Goal: Information Seeking & Learning: Learn about a topic

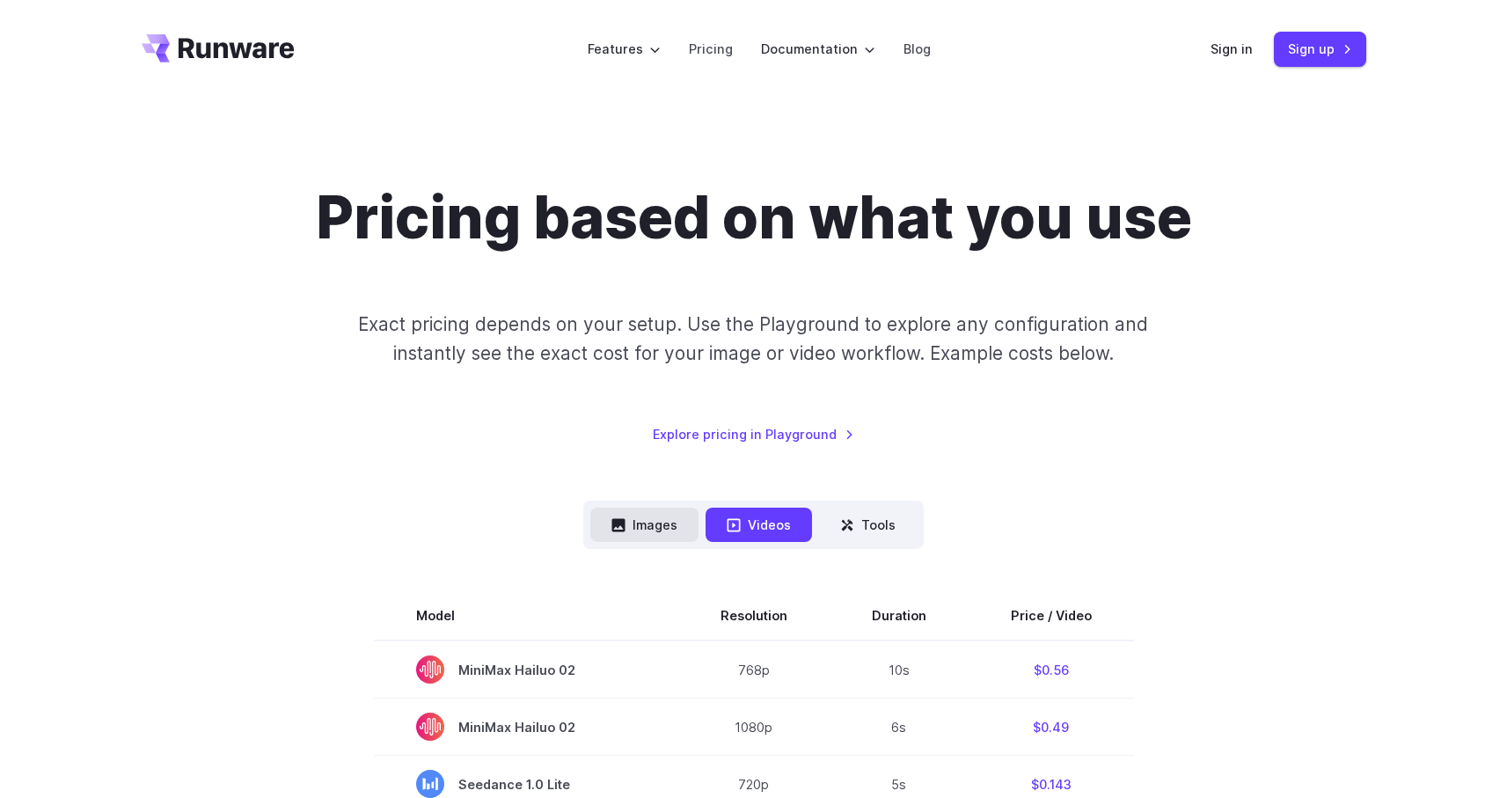
click at [681, 536] on button "Images" at bounding box center [644, 525] width 108 height 34
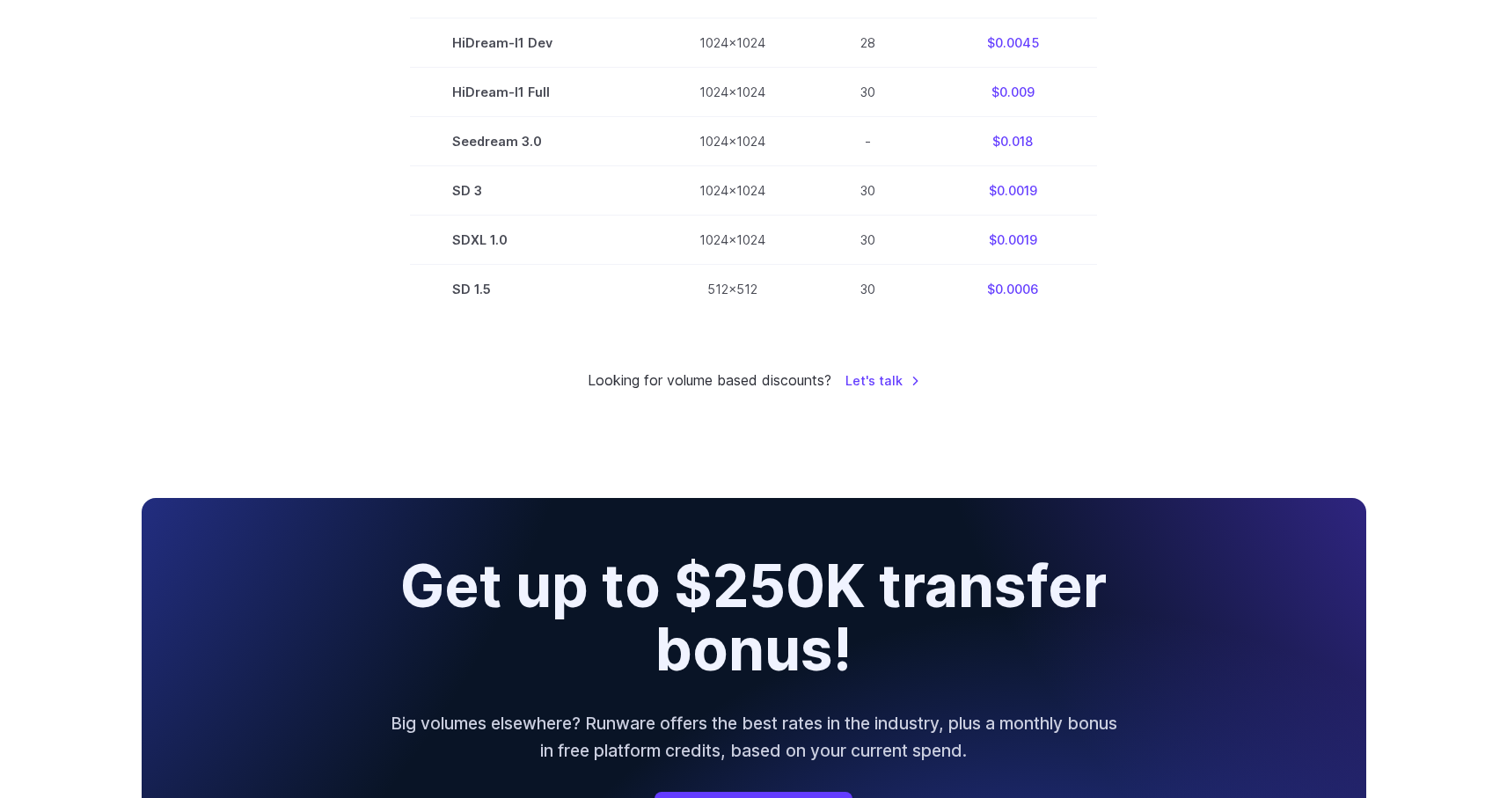
scroll to position [1155, 0]
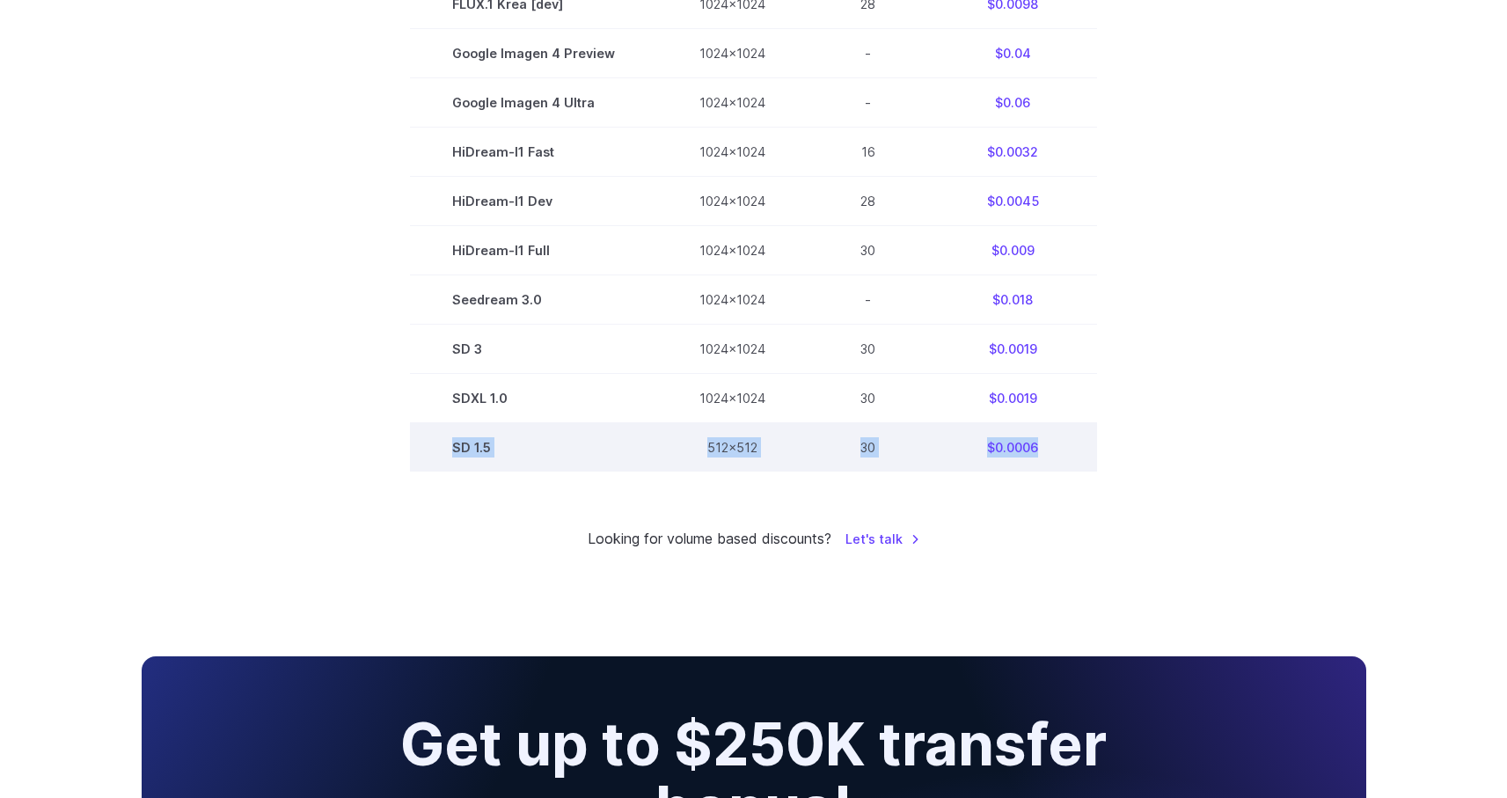
drag, startPoint x: 1052, startPoint y: 463, endPoint x: 435, endPoint y: 449, distance: 617.8
click at [435, 449] on tr "SD 1.5 512x512 30 $0.0006" at bounding box center [753, 447] width 687 height 49
copy tr "SD 1.5 512x512 30 $0.0006"
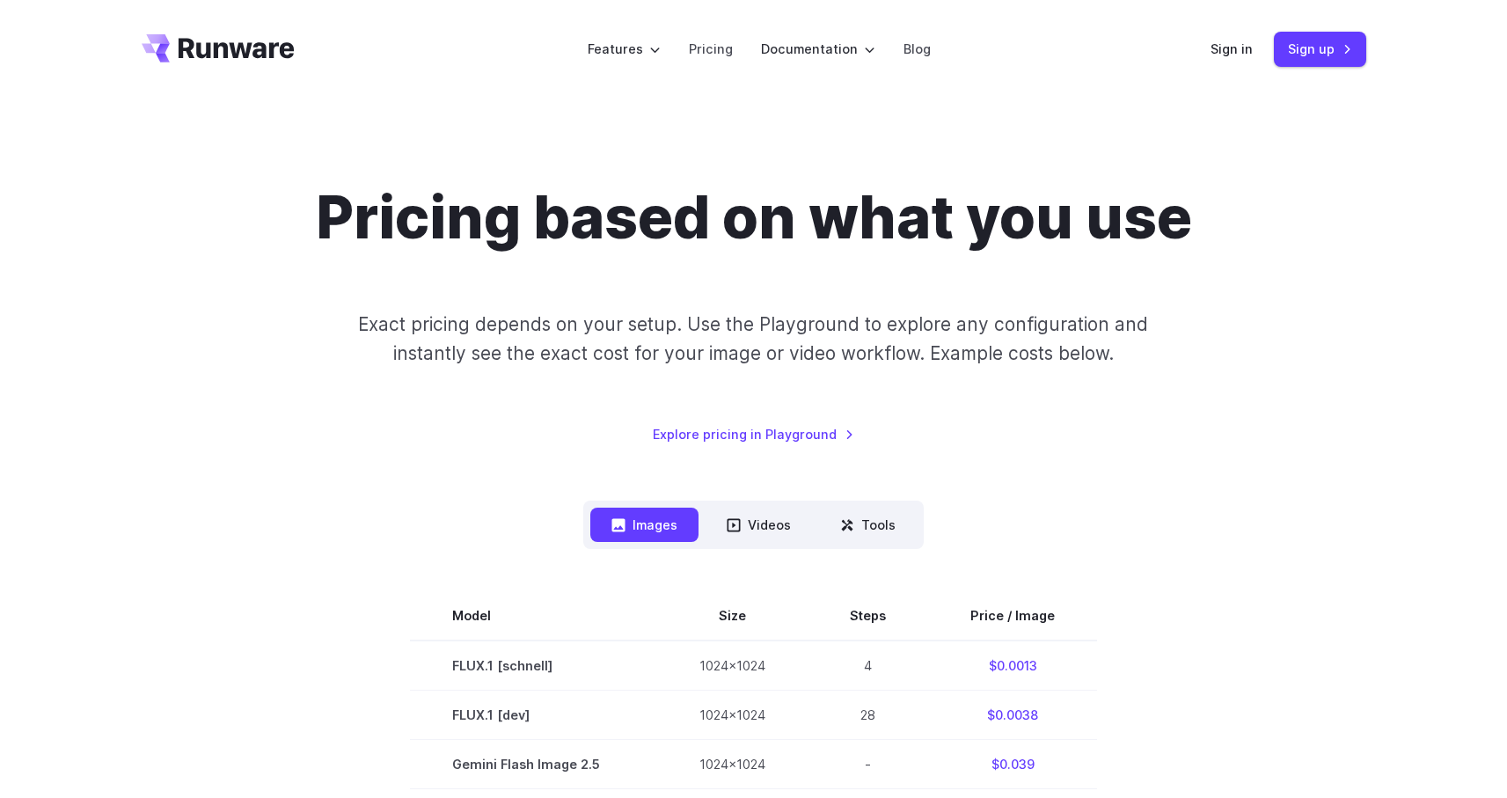
scroll to position [155, 0]
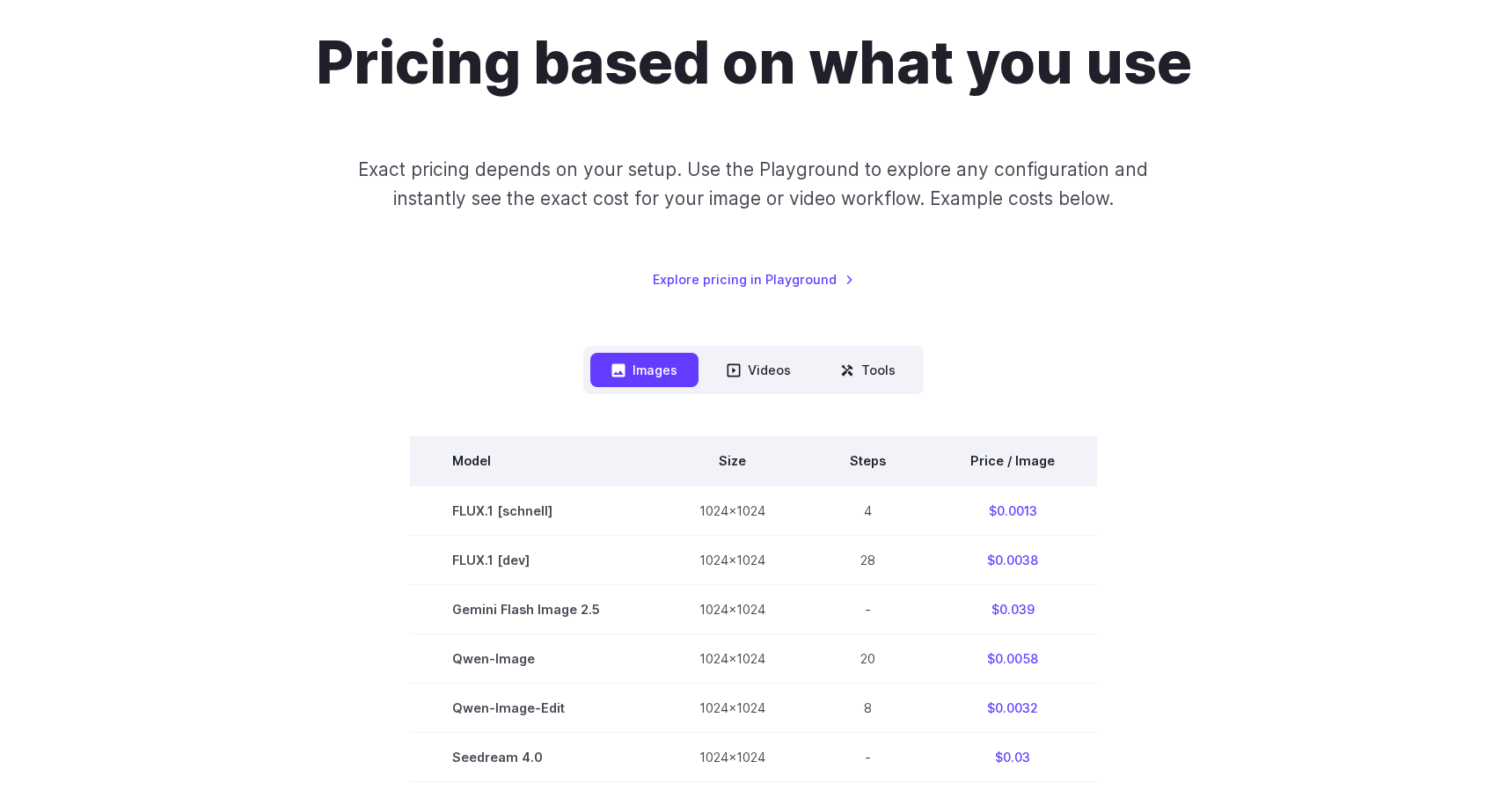
click at [744, 461] on th "Size" at bounding box center [732, 460] width 150 height 49
click at [731, 460] on th "Size" at bounding box center [732, 460] width 150 height 49
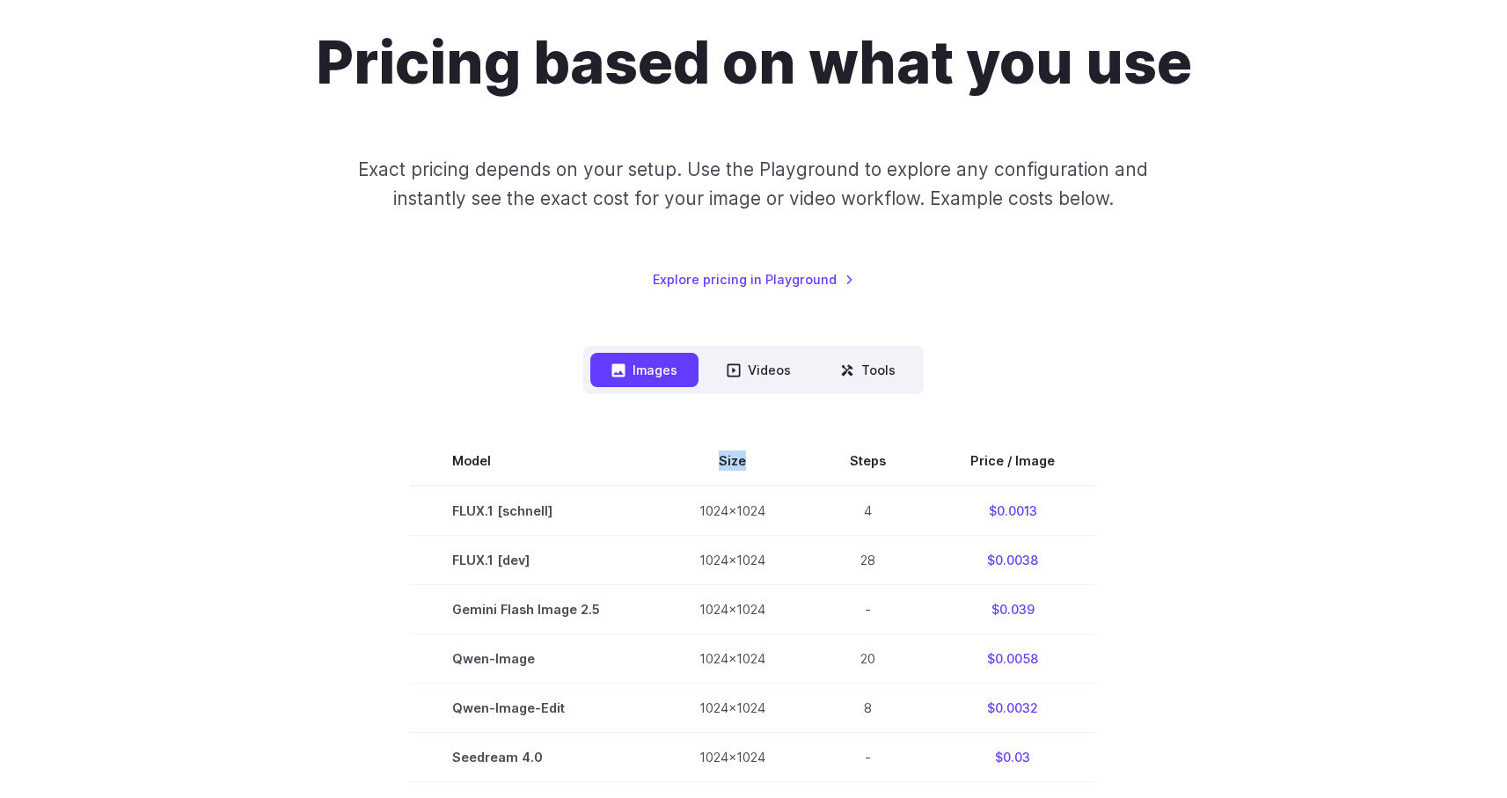
copy th "Size"
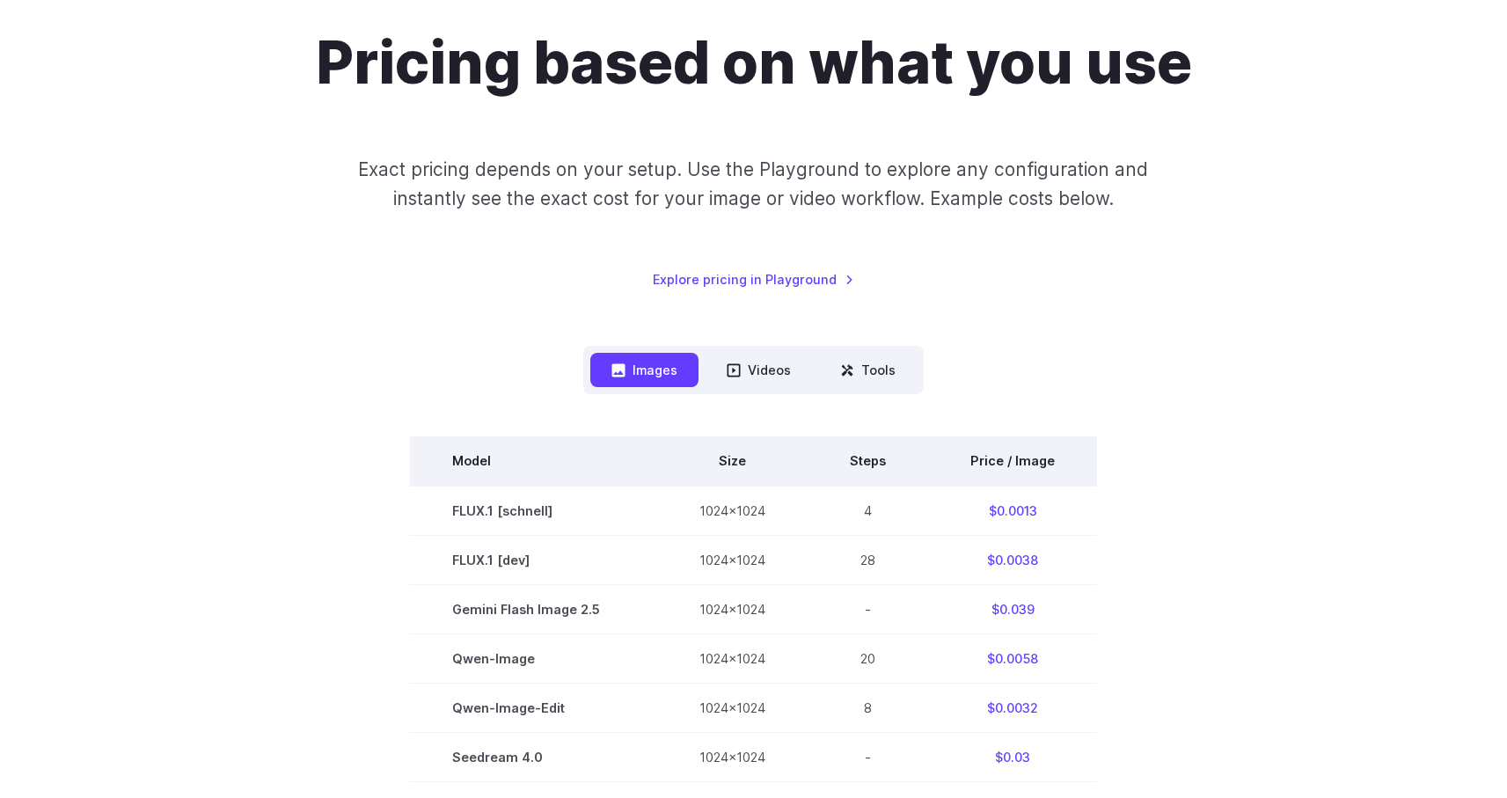
click at [873, 460] on th "Steps" at bounding box center [868, 460] width 121 height 49
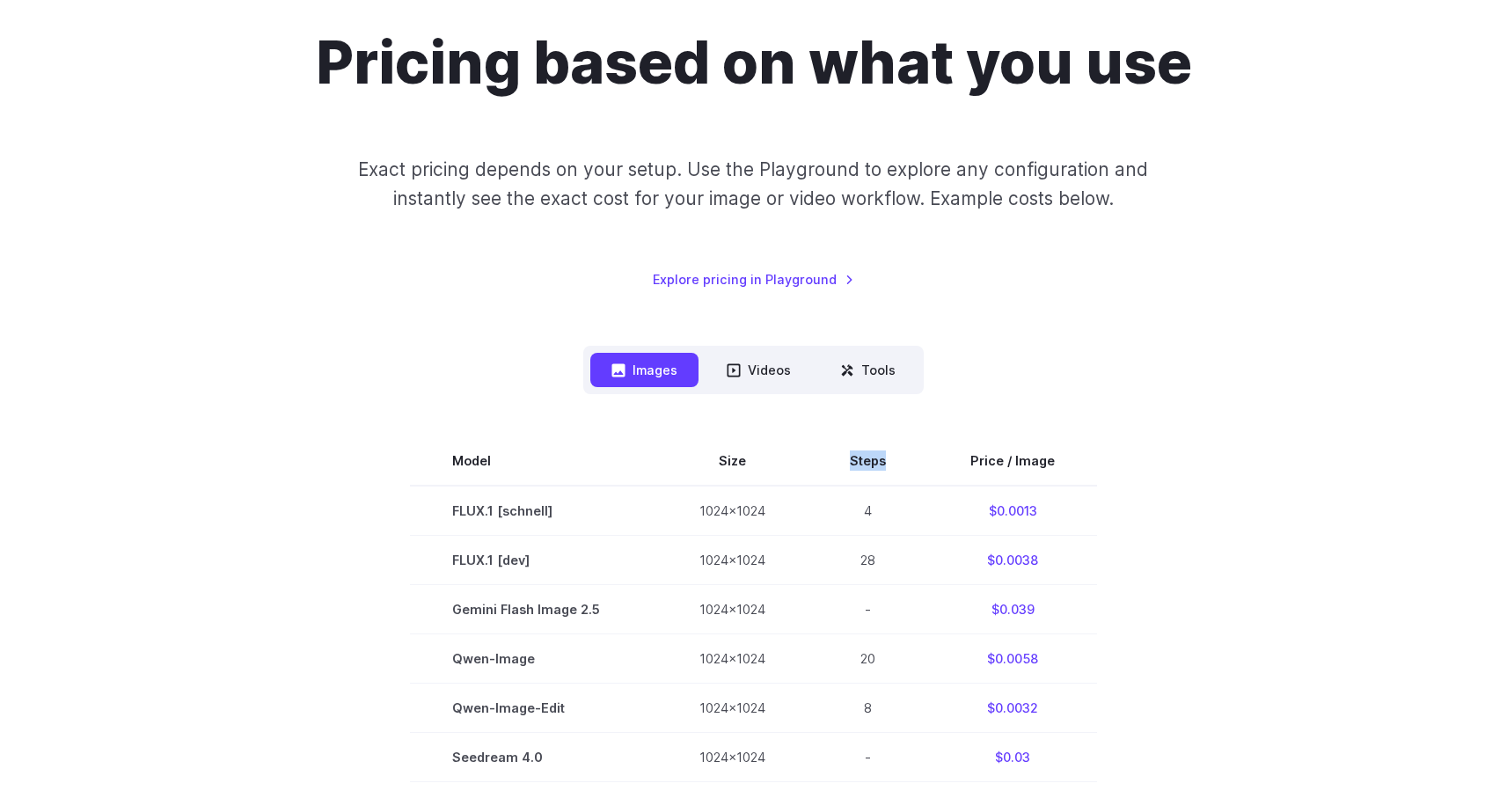
copy th "Steps"
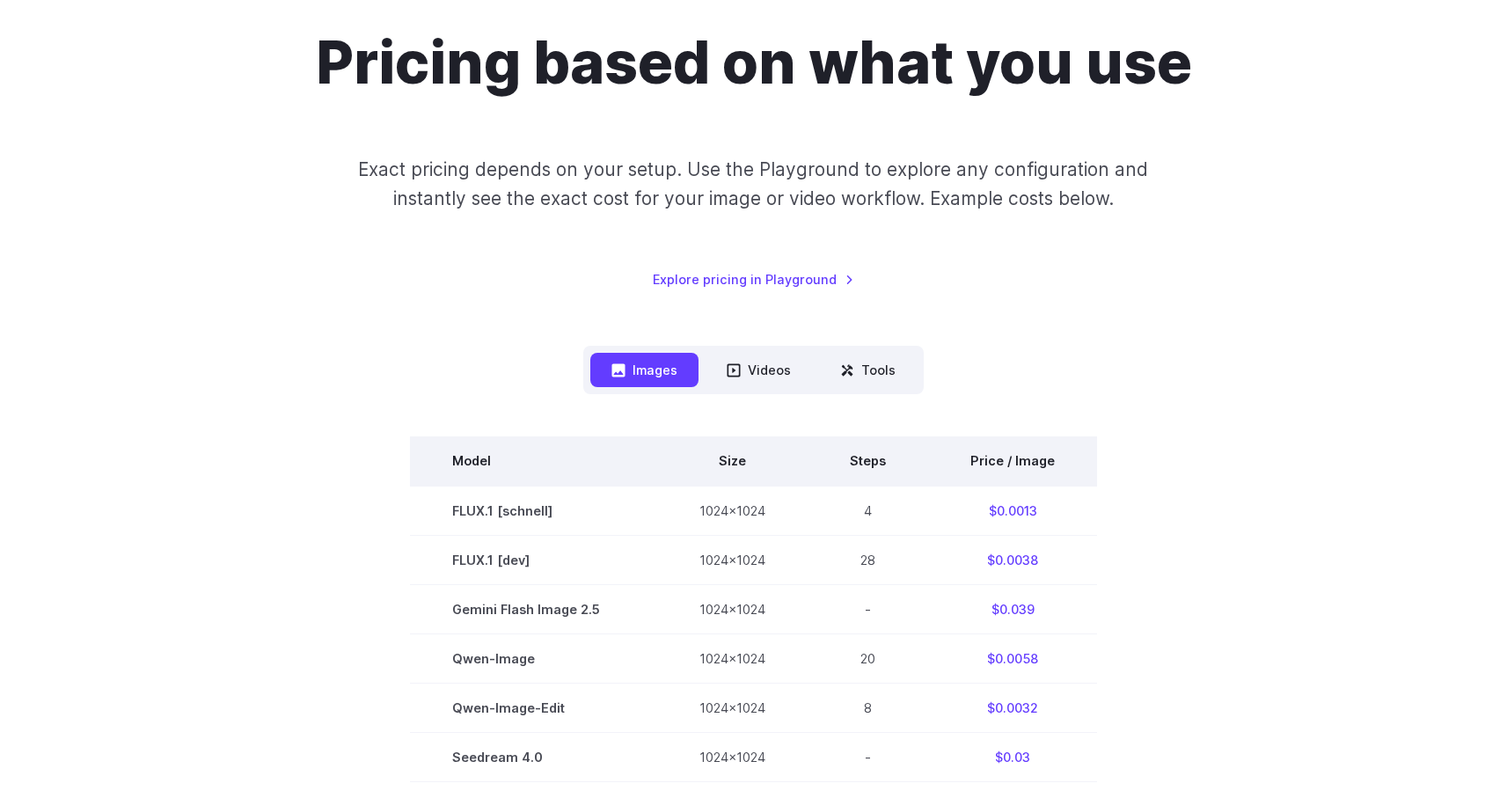
click at [992, 458] on th "Price / Image" at bounding box center [1012, 460] width 169 height 49
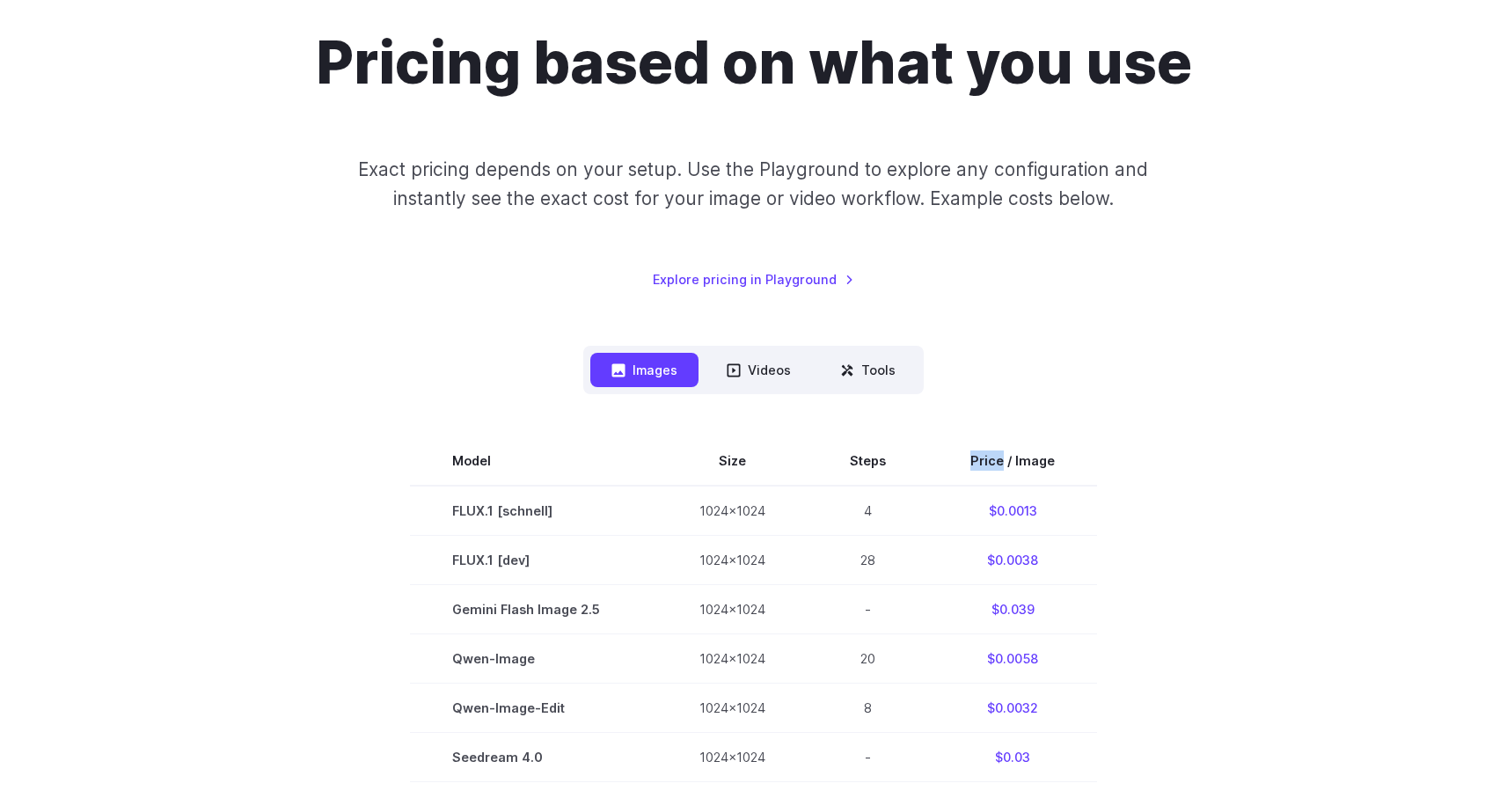
copy th "Price"
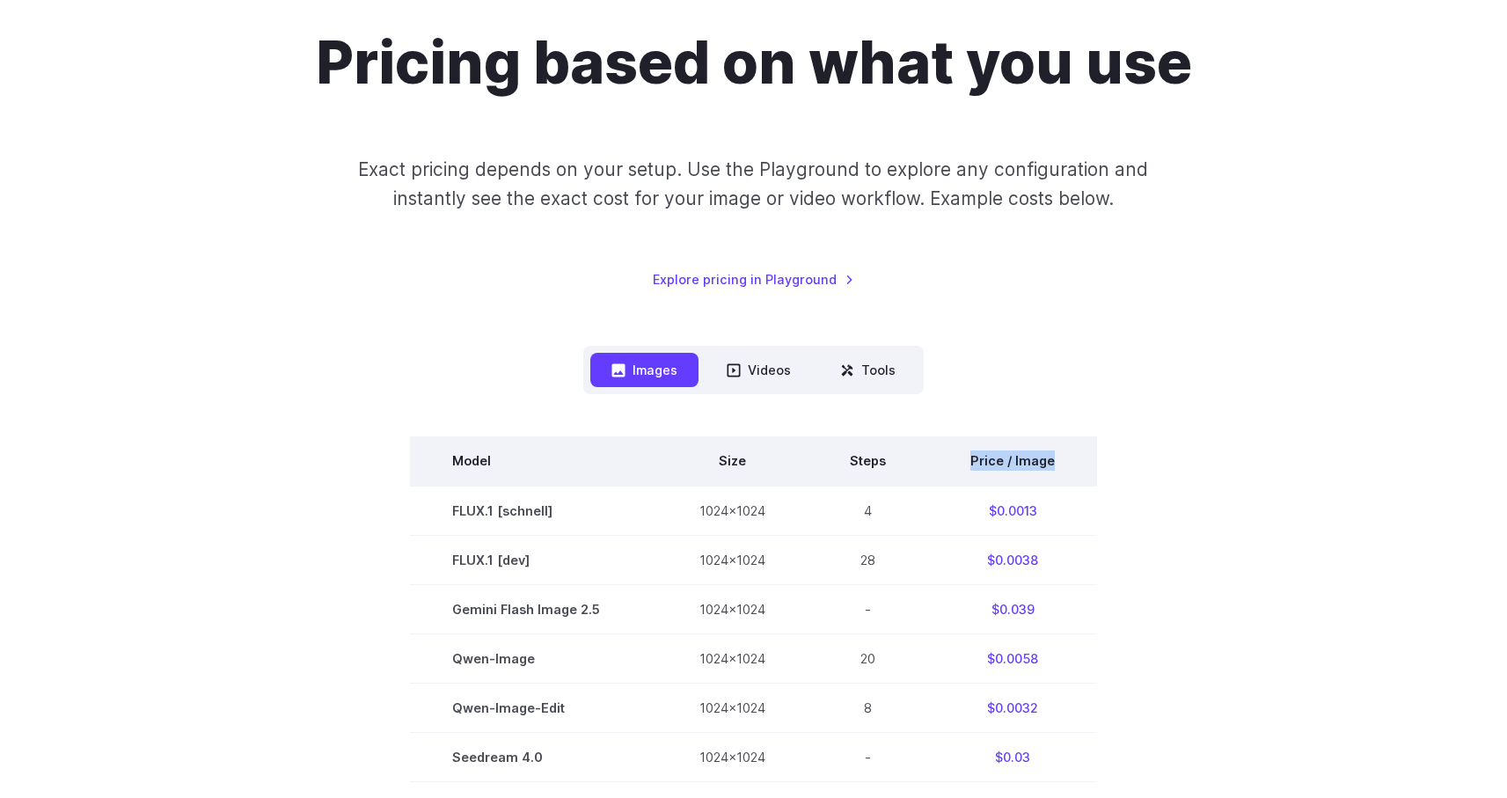
drag, startPoint x: 1058, startPoint y: 458, endPoint x: 963, endPoint y: 451, distance: 95.3
click at [963, 451] on th "Price / Image" at bounding box center [1012, 460] width 169 height 49
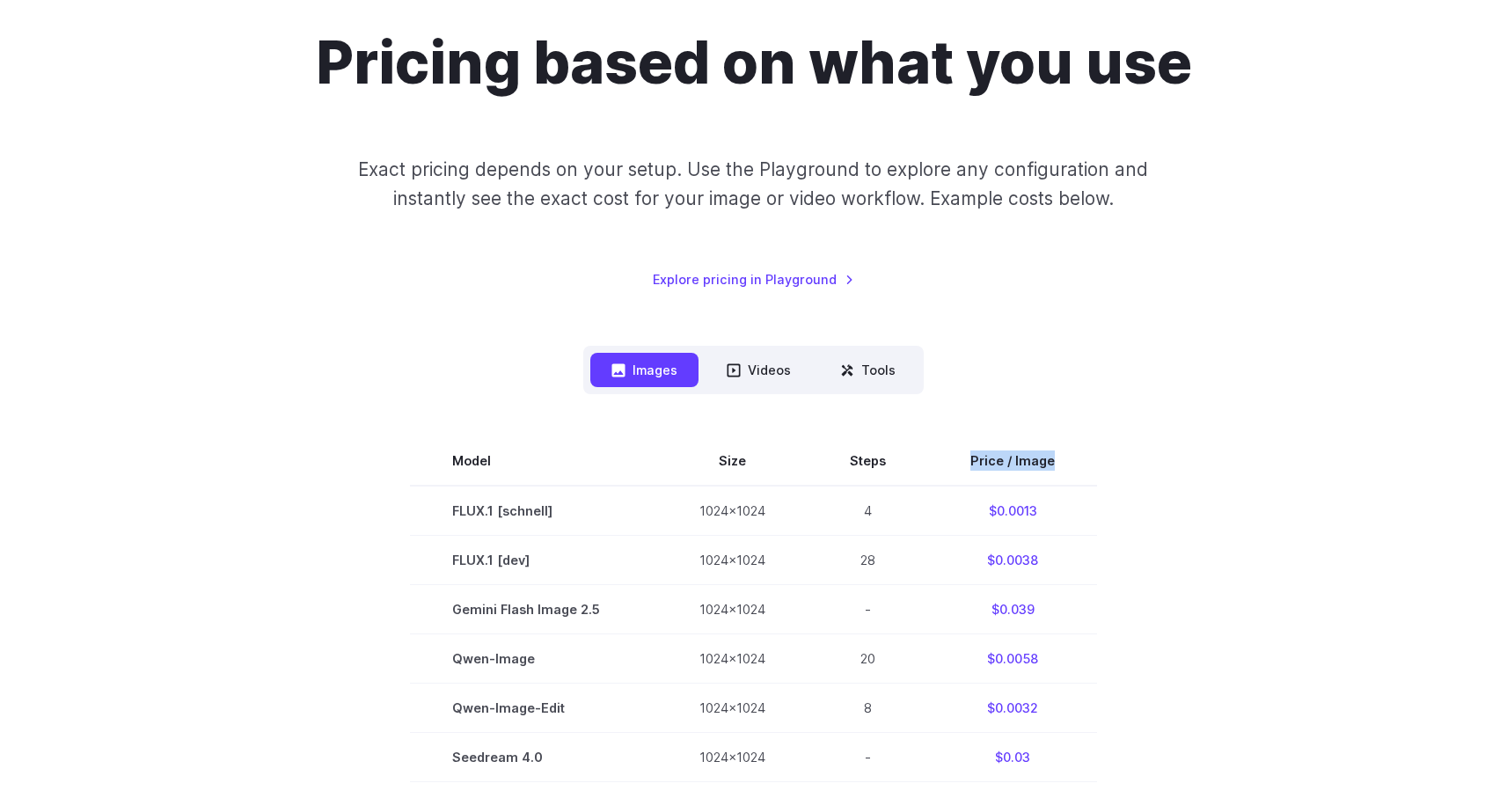
copy th "Price / Image"
